Goal: Transaction & Acquisition: Subscribe to service/newsletter

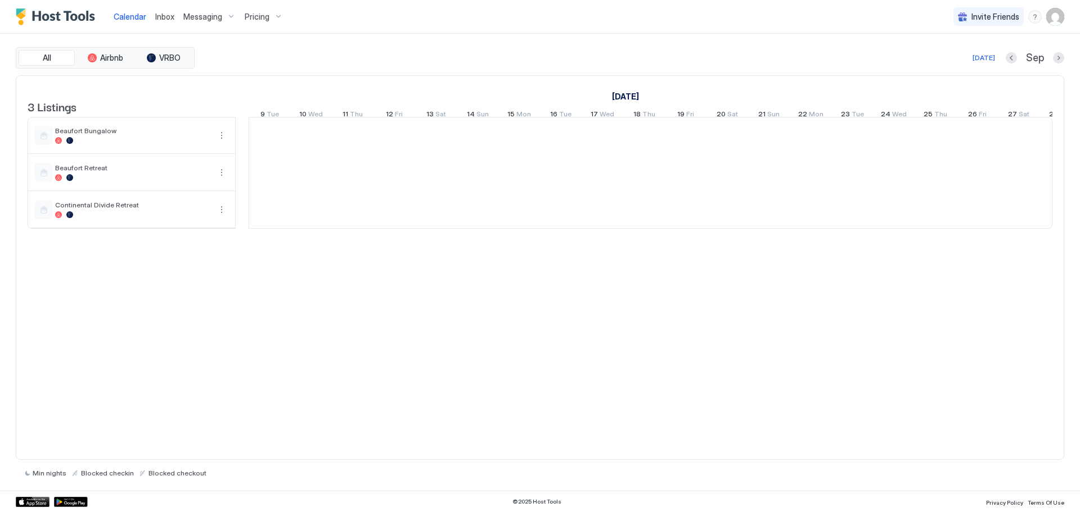
scroll to position [0, 625]
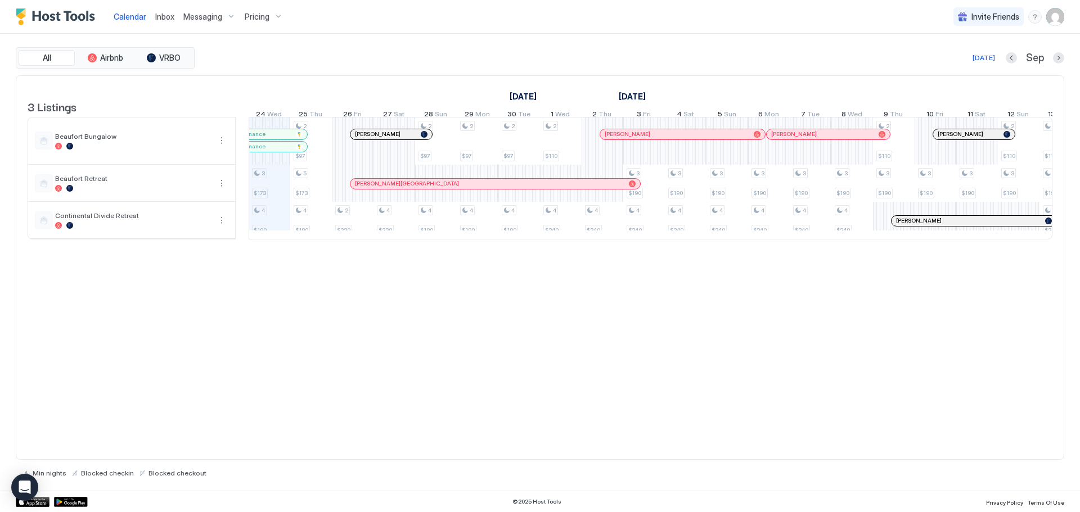
click at [253, 16] on span "Pricing" at bounding box center [257, 17] width 25 height 10
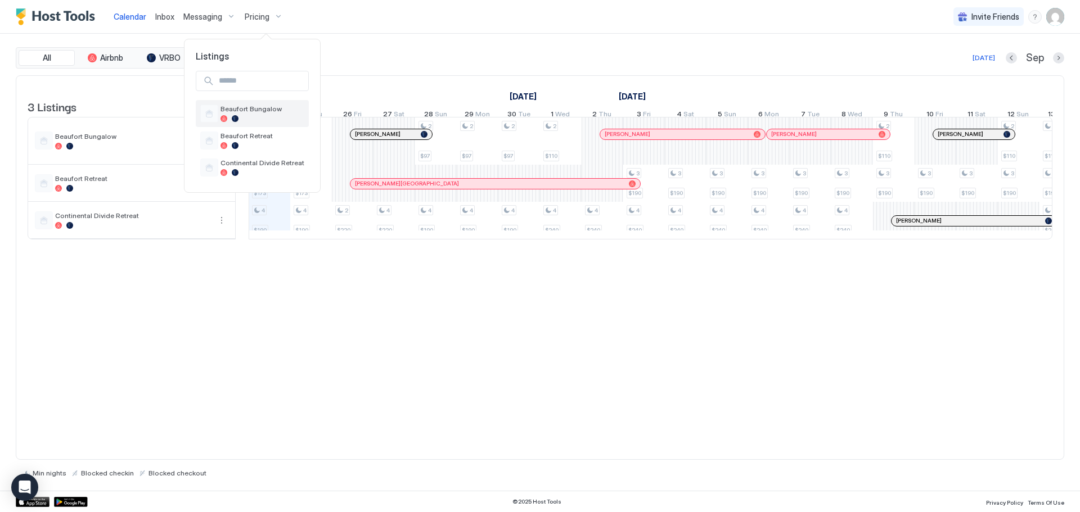
click at [246, 103] on div "Beaufort Bungalow" at bounding box center [252, 113] width 113 height 27
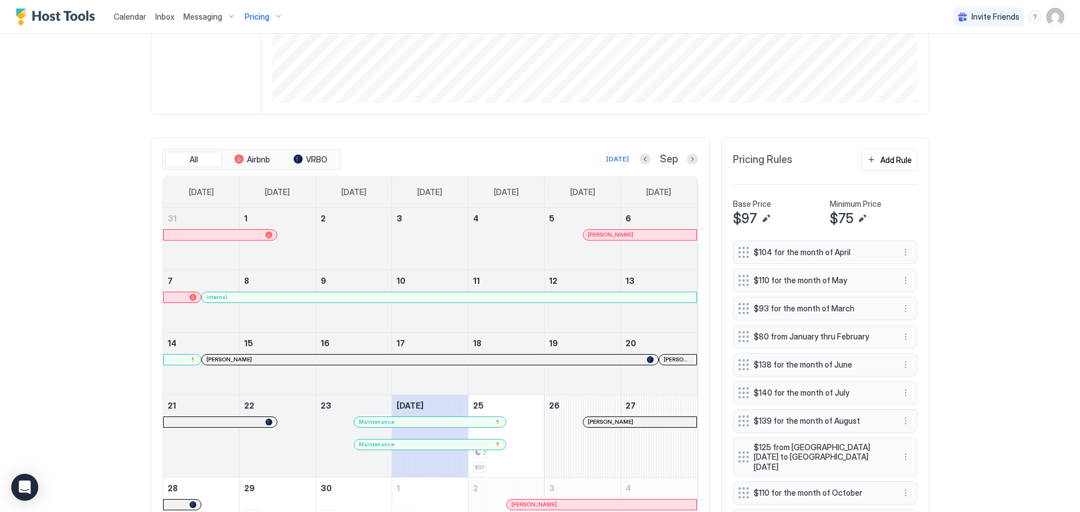
scroll to position [258, 0]
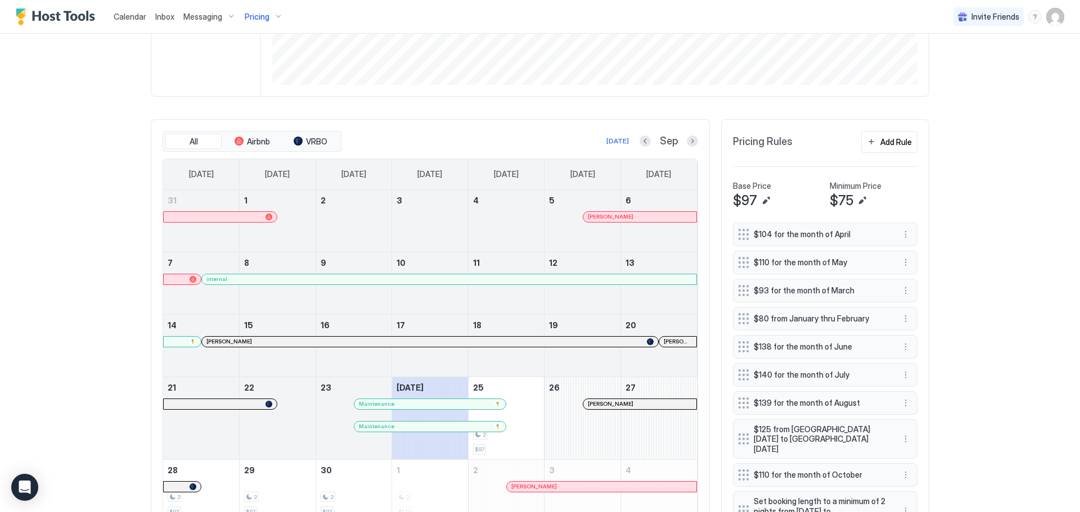
click at [682, 142] on div "Sep" at bounding box center [668, 141] width 58 height 13
click at [688, 142] on button "Next month" at bounding box center [692, 141] width 11 height 11
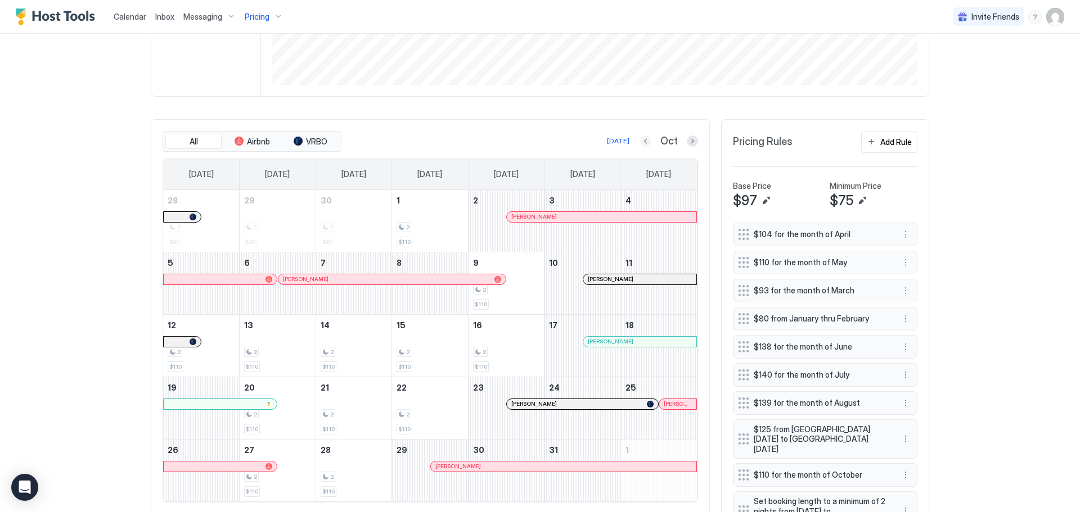
click at [642, 138] on div "Oct" at bounding box center [669, 141] width 58 height 13
click at [644, 143] on button "Previous month" at bounding box center [645, 141] width 11 height 11
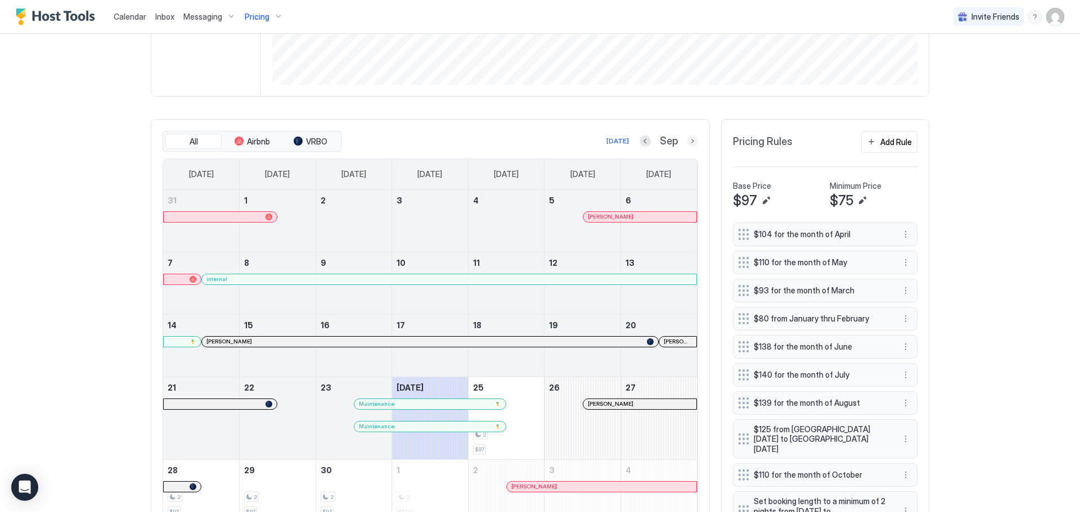
click at [691, 140] on button "Next month" at bounding box center [692, 141] width 11 height 11
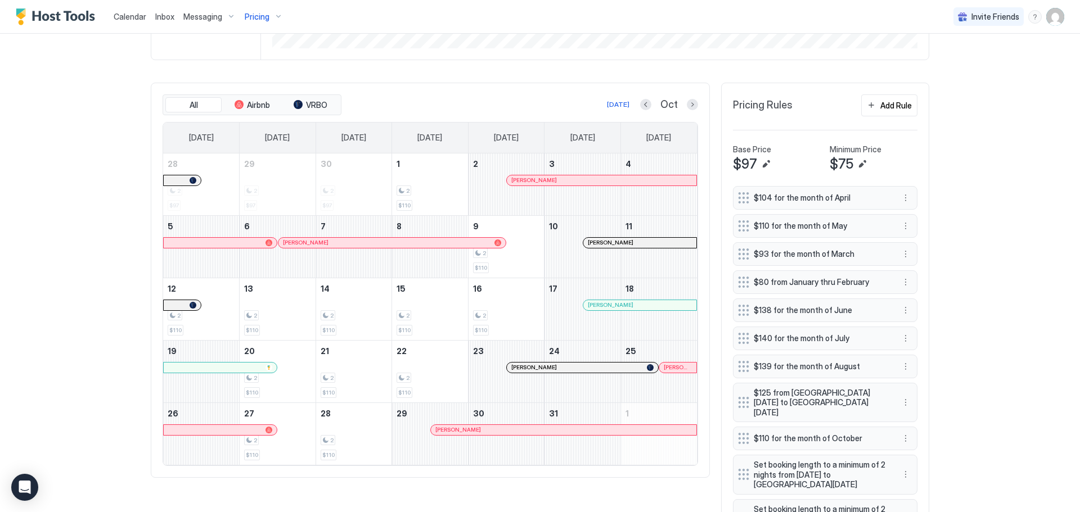
scroll to position [370, 0]
